Goal: Task Accomplishment & Management: Manage account settings

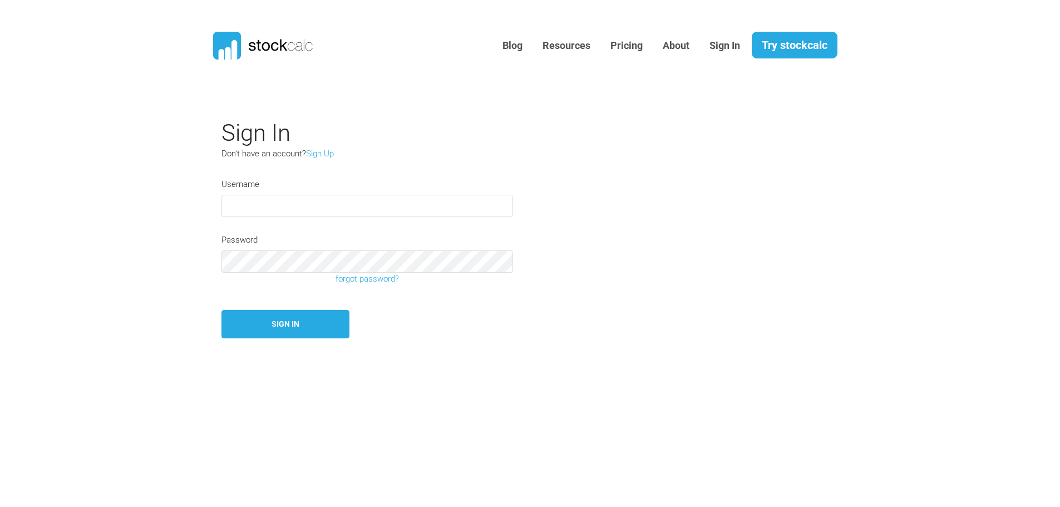
click at [348, 210] on input "text" at bounding box center [367, 206] width 292 height 22
click at [723, 43] on link "Sign In" at bounding box center [724, 45] width 47 height 27
click at [268, 207] on input "text" at bounding box center [367, 206] width 292 height 22
type input "[EMAIL_ADDRESS][PERSON_NAME][DOMAIN_NAME]"
click at [362, 282] on link "forgot password?" at bounding box center [367, 279] width 308 height 13
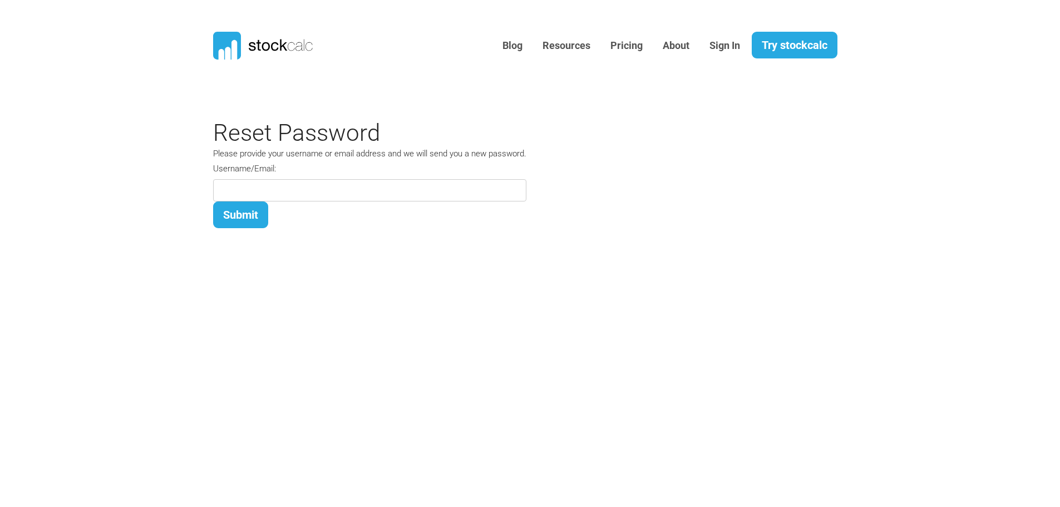
click at [239, 185] on input at bounding box center [369, 190] width 313 height 22
type input "[EMAIL_ADDRESS][PERSON_NAME][DOMAIN_NAME]"
click at [239, 211] on button "Submit" at bounding box center [240, 214] width 55 height 27
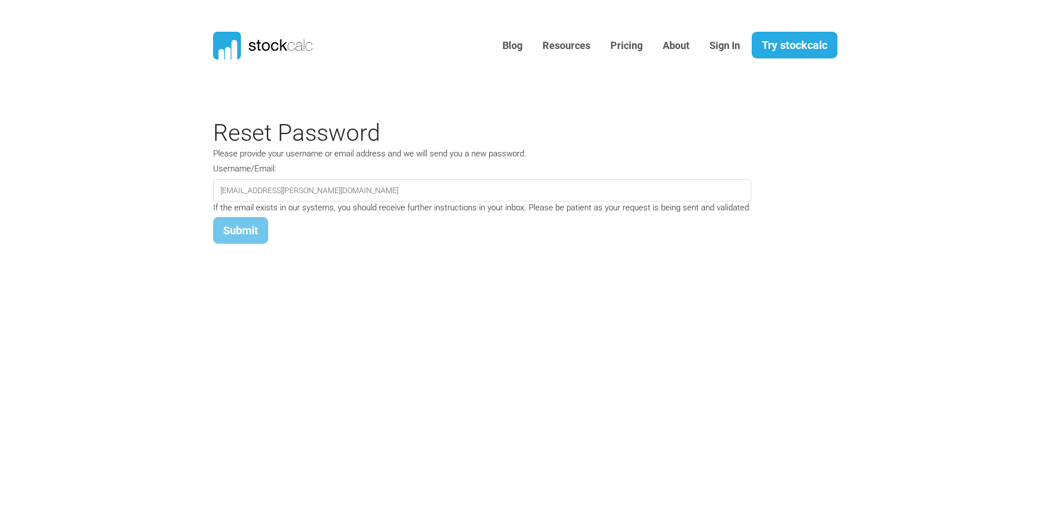
click at [240, 239] on button "Submit" at bounding box center [240, 230] width 55 height 27
click at [717, 46] on link "Sign In" at bounding box center [724, 45] width 47 height 27
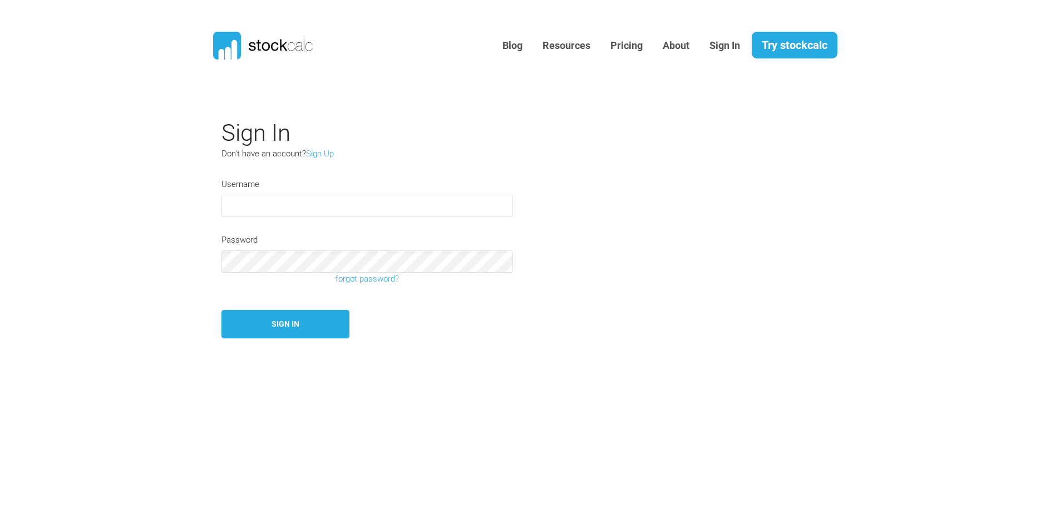
click at [255, 210] on input "text" at bounding box center [367, 206] width 292 height 22
type input "[EMAIL_ADDRESS][PERSON_NAME][DOMAIN_NAME]"
click at [293, 327] on button "Sign In" at bounding box center [285, 324] width 128 height 28
click at [559, 43] on link "Resources" at bounding box center [566, 45] width 65 height 27
